Goal: Transaction & Acquisition: Purchase product/service

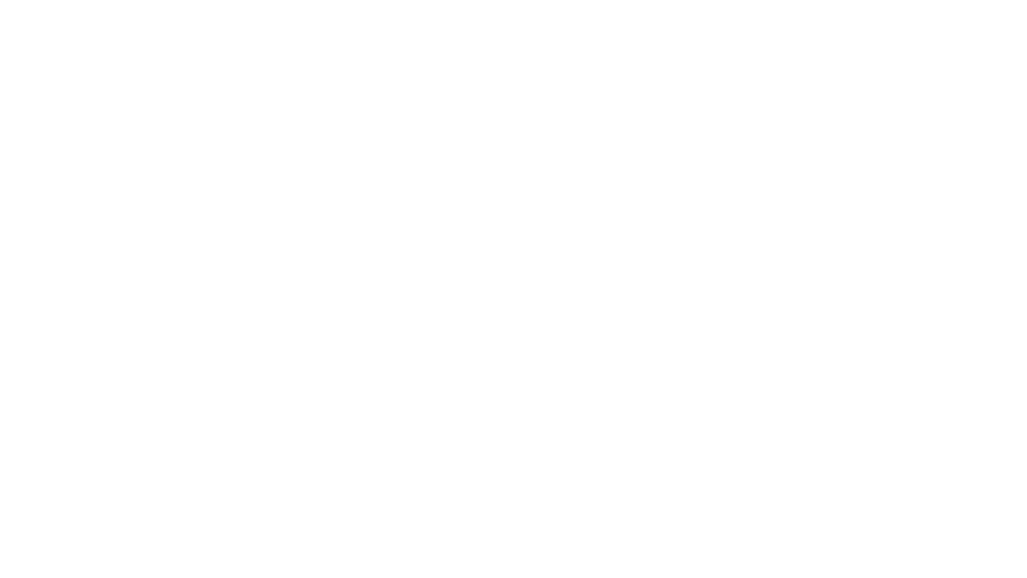
select select "**"
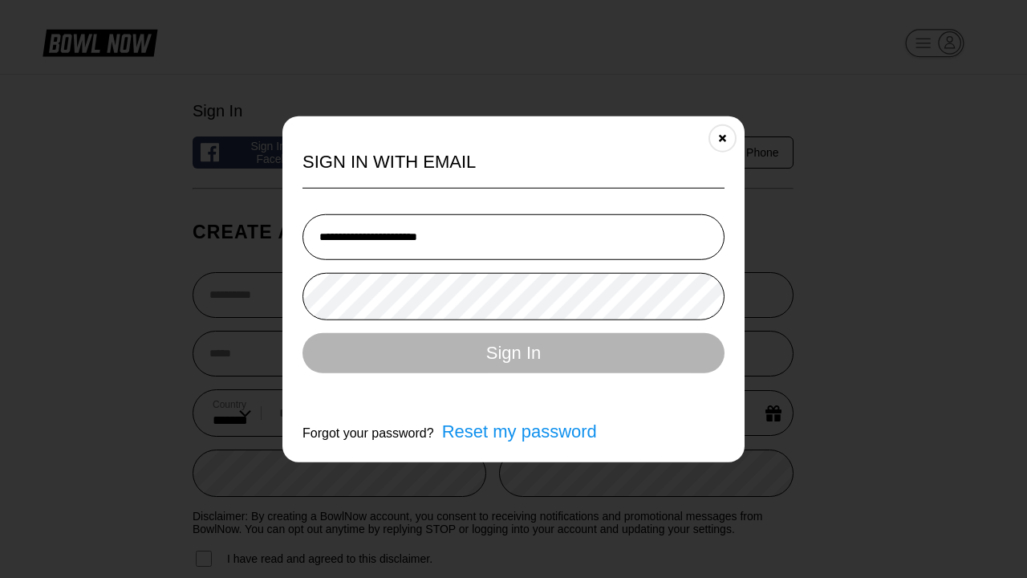
type input "**********"
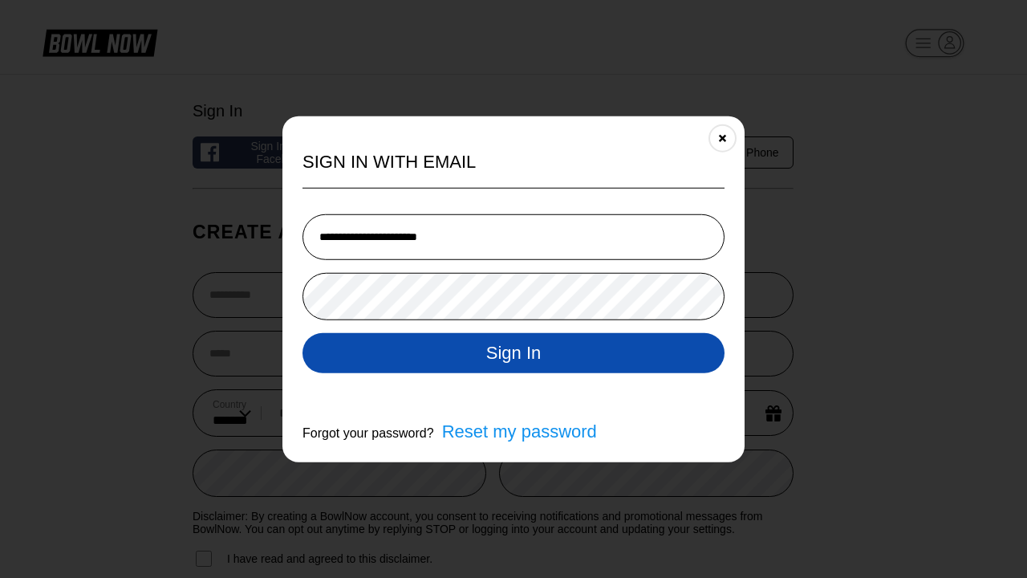
click at [514, 353] on button "Sign In" at bounding box center [514, 352] width 422 height 40
